Goal: Information Seeking & Learning: Learn about a topic

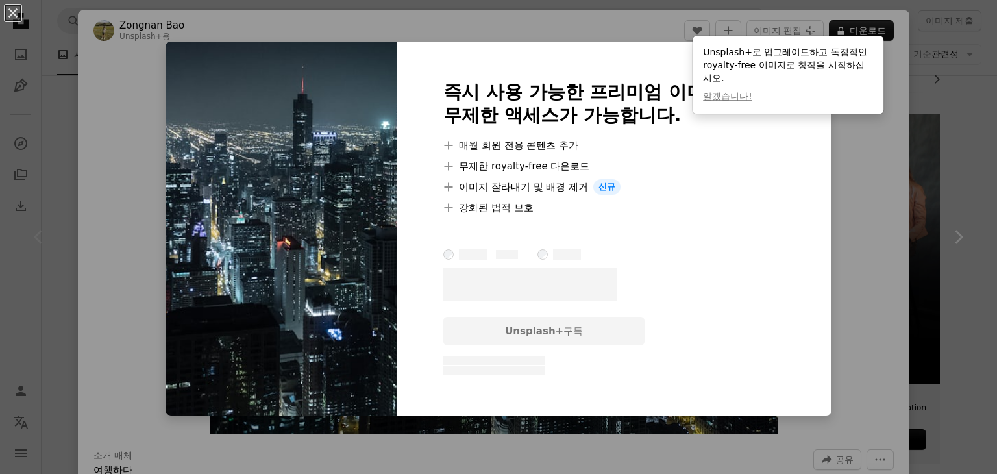
scroll to position [16, 0]
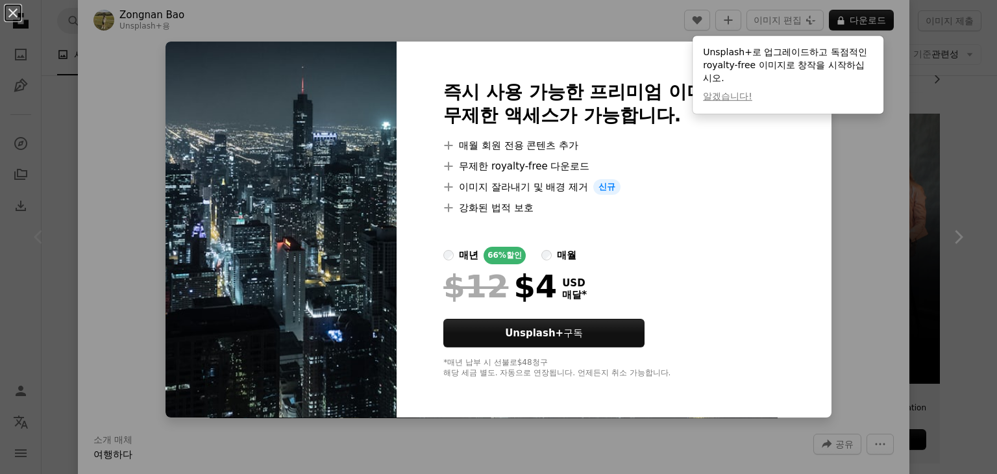
click at [875, 194] on div "An X shape 즉시 사용 가능한 프리미엄 이미지입니다. 무제한 액세스가 가능합니다. A plus sign 매월 회원 전용 콘텐츠 추가 A…" at bounding box center [498, 237] width 997 height 474
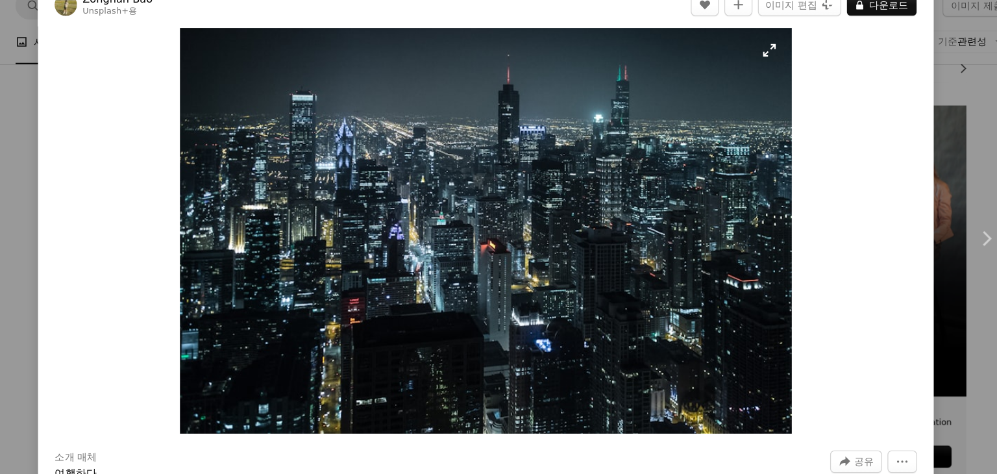
scroll to position [210, 0]
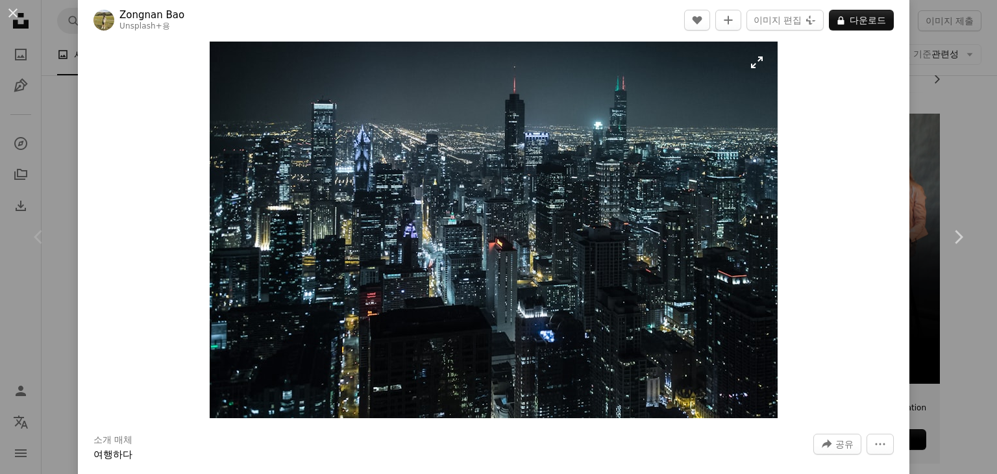
click at [752, 68] on img "이 이미지 확대" at bounding box center [494, 230] width 568 height 377
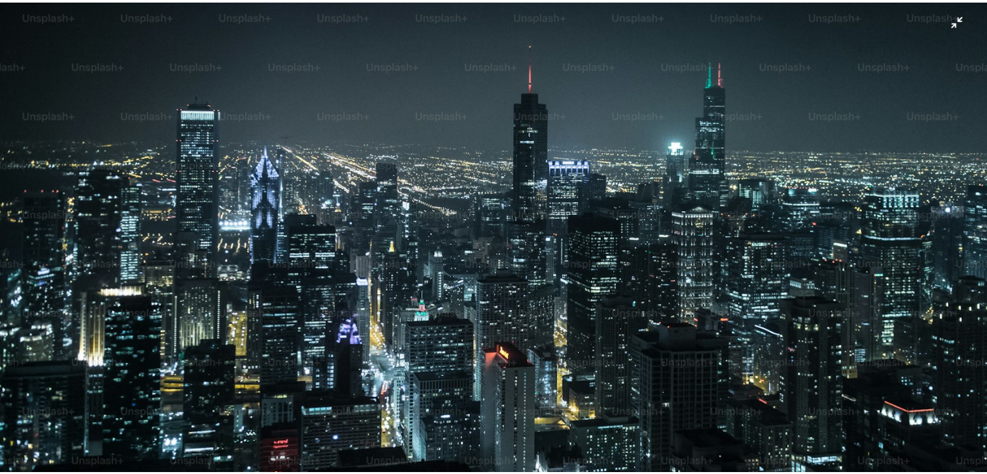
scroll to position [88, 0]
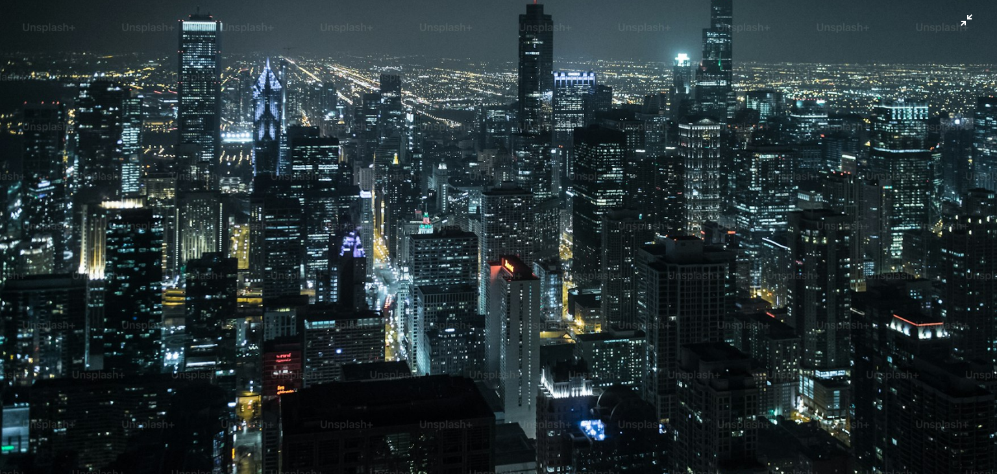
click at [961, 13] on img "이 이미지 축소" at bounding box center [498, 243] width 998 height 662
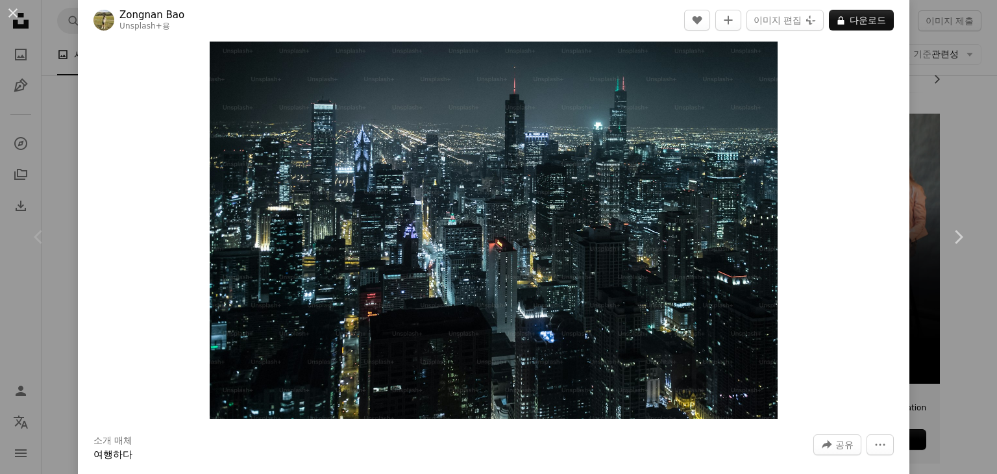
click at [926, 92] on div "An X shape Chevron left Chevron right Zongnan Bao Unsplash+ 용 A heart A plus si…" at bounding box center [498, 237] width 997 height 474
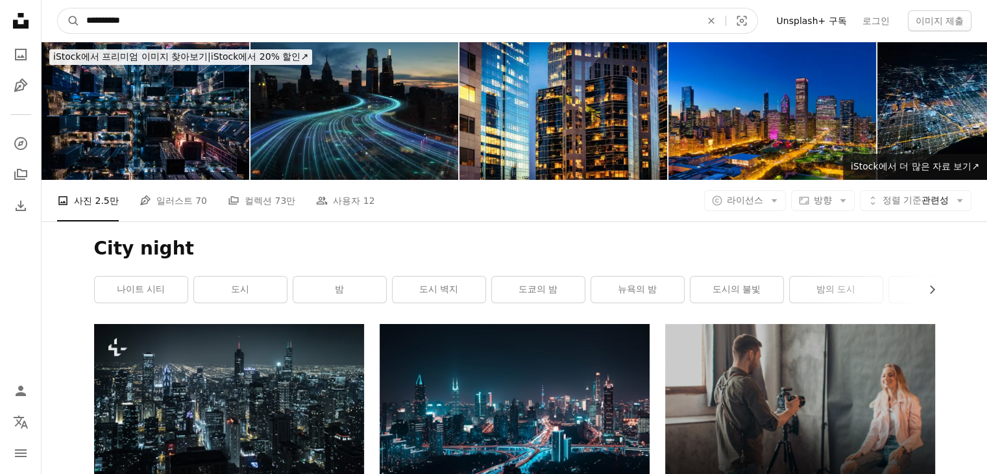
click at [160, 12] on input "**********" at bounding box center [388, 20] width 617 height 25
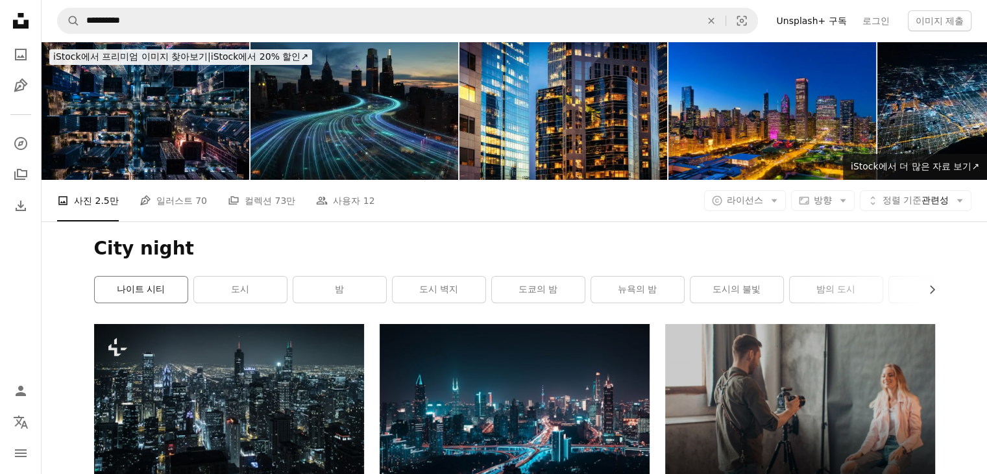
click at [161, 293] on link "나이트 시티" at bounding box center [141, 290] width 93 height 26
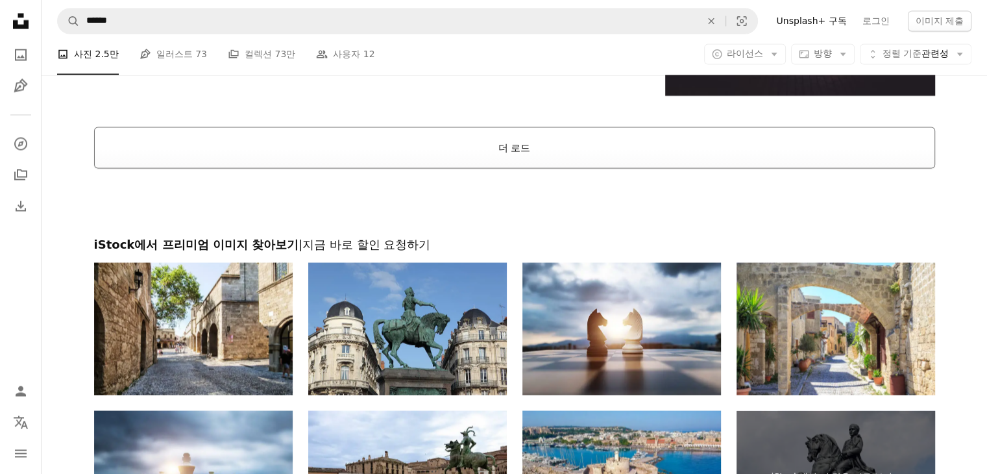
click at [500, 154] on button "더 로드" at bounding box center [514, 148] width 841 height 42
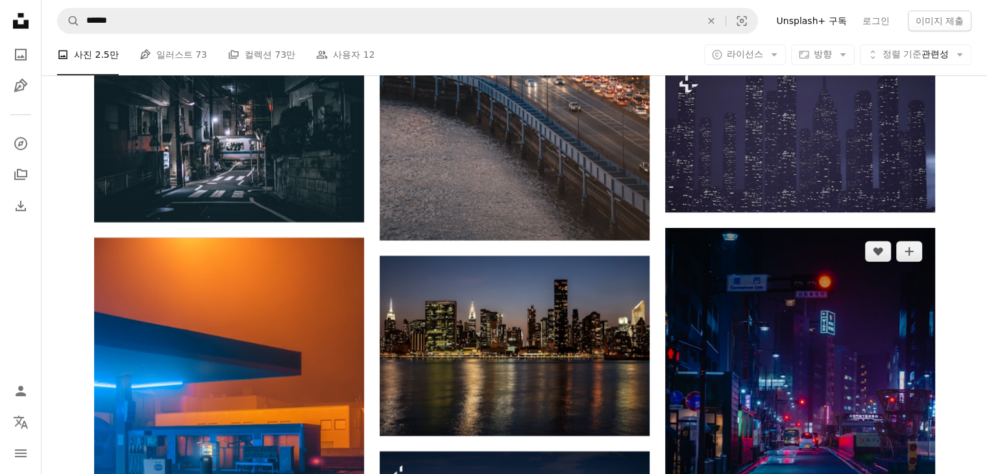
scroll to position [5710, 0]
